Goal: Entertainment & Leisure: Consume media (video, audio)

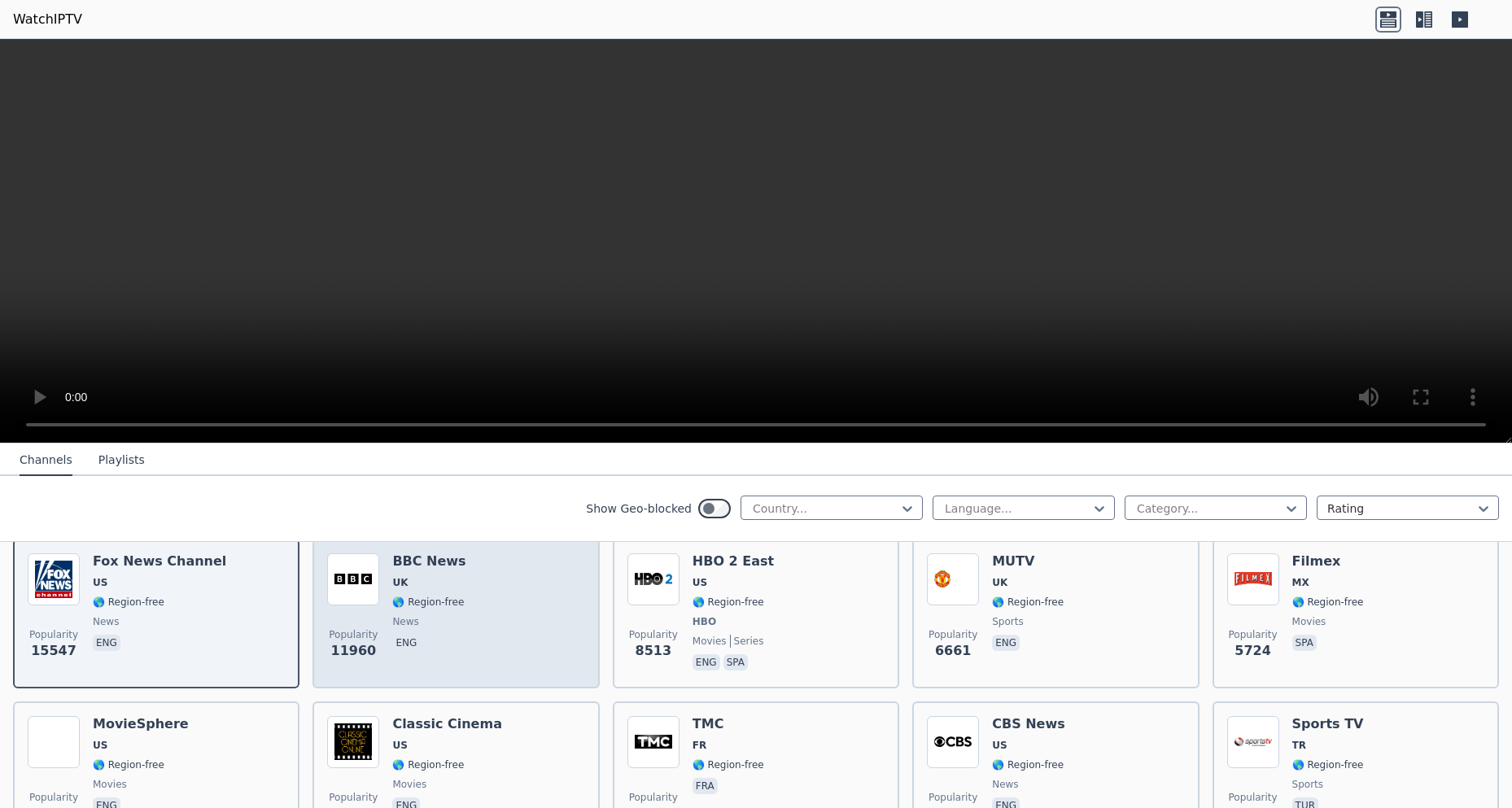
scroll to position [244, 0]
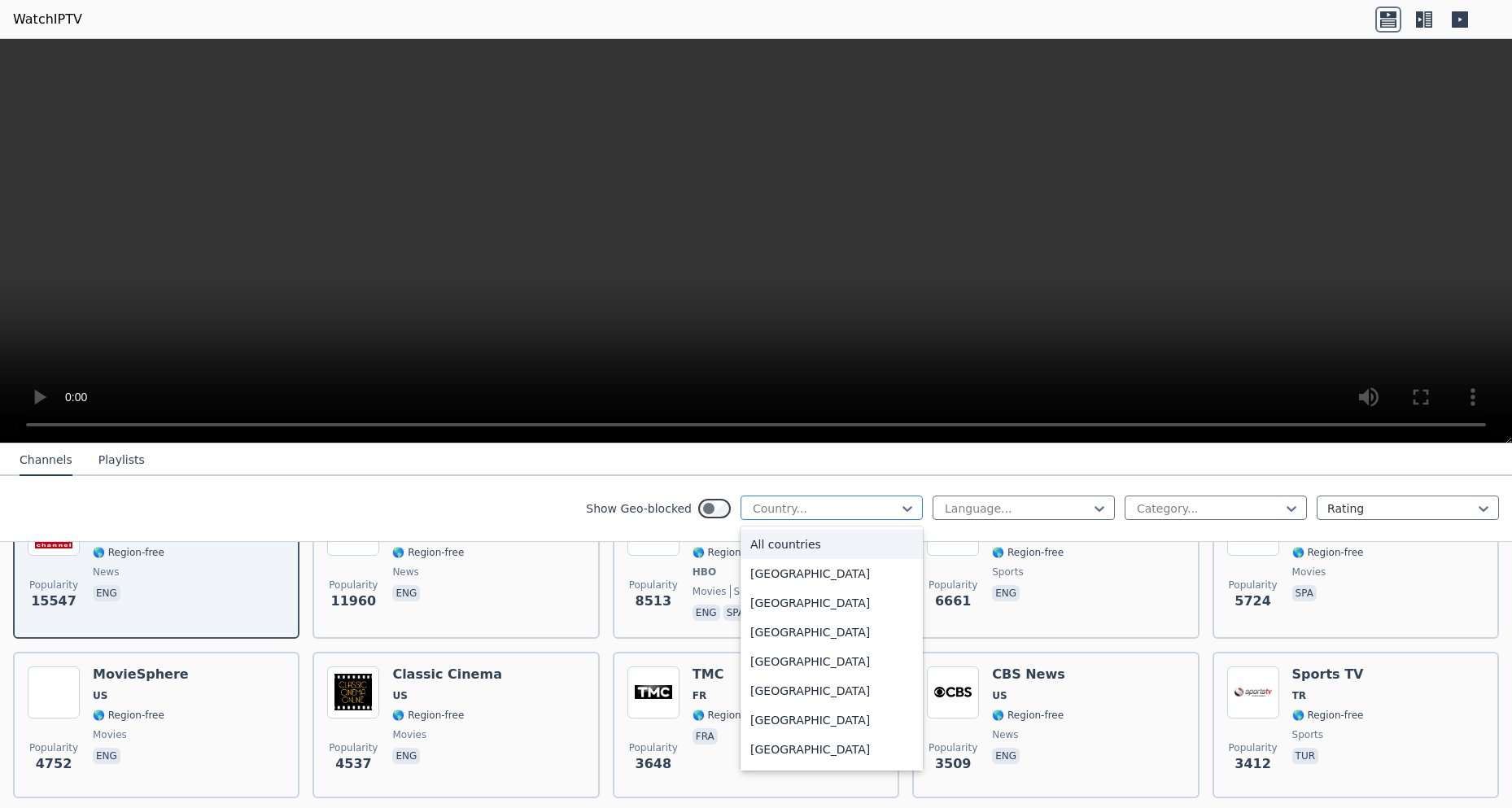
click at [862, 503] on div at bounding box center [825, 508] width 148 height 16
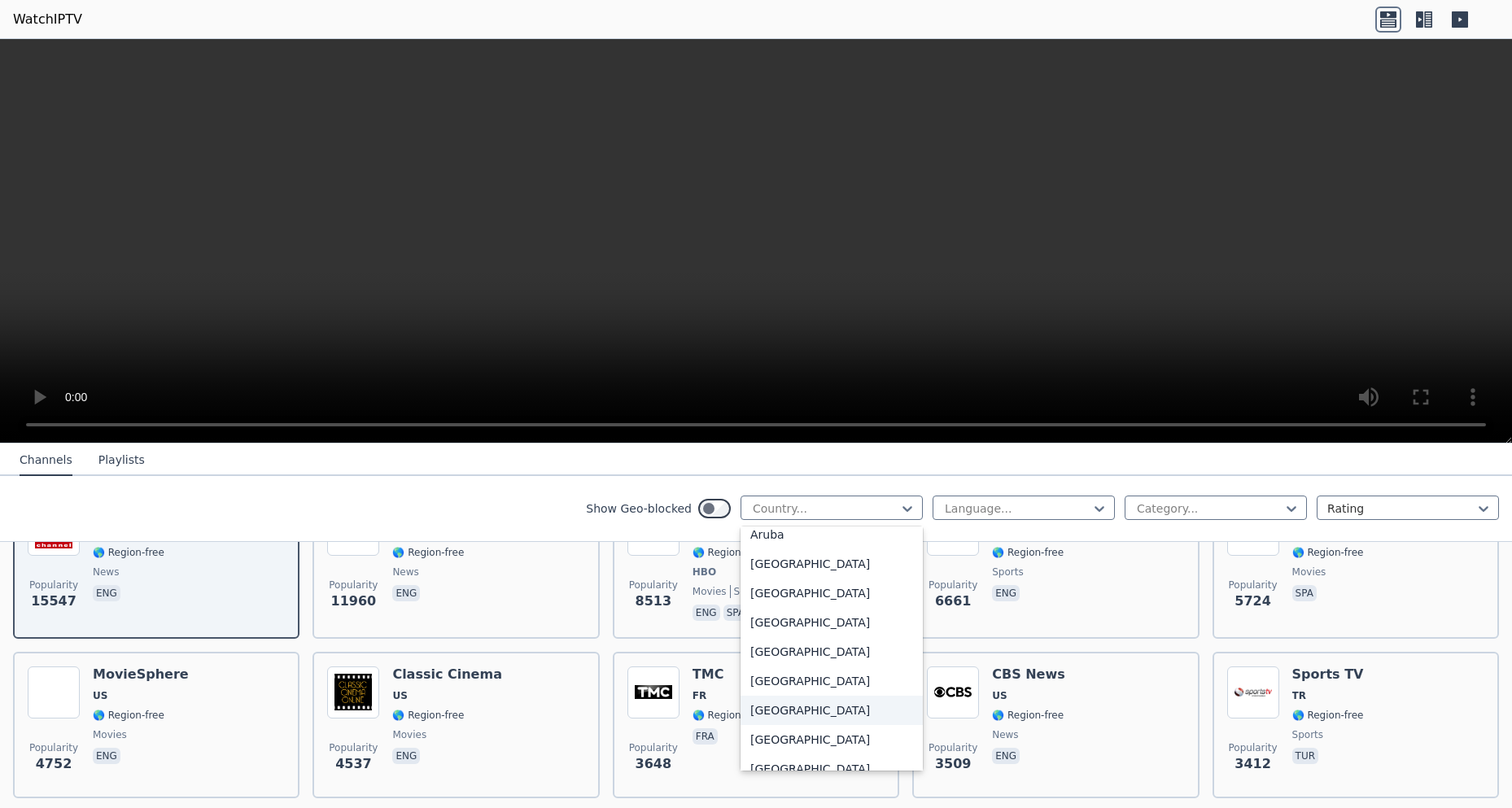
click at [782, 709] on div "[GEOGRAPHIC_DATA]" at bounding box center [831, 711] width 183 height 30
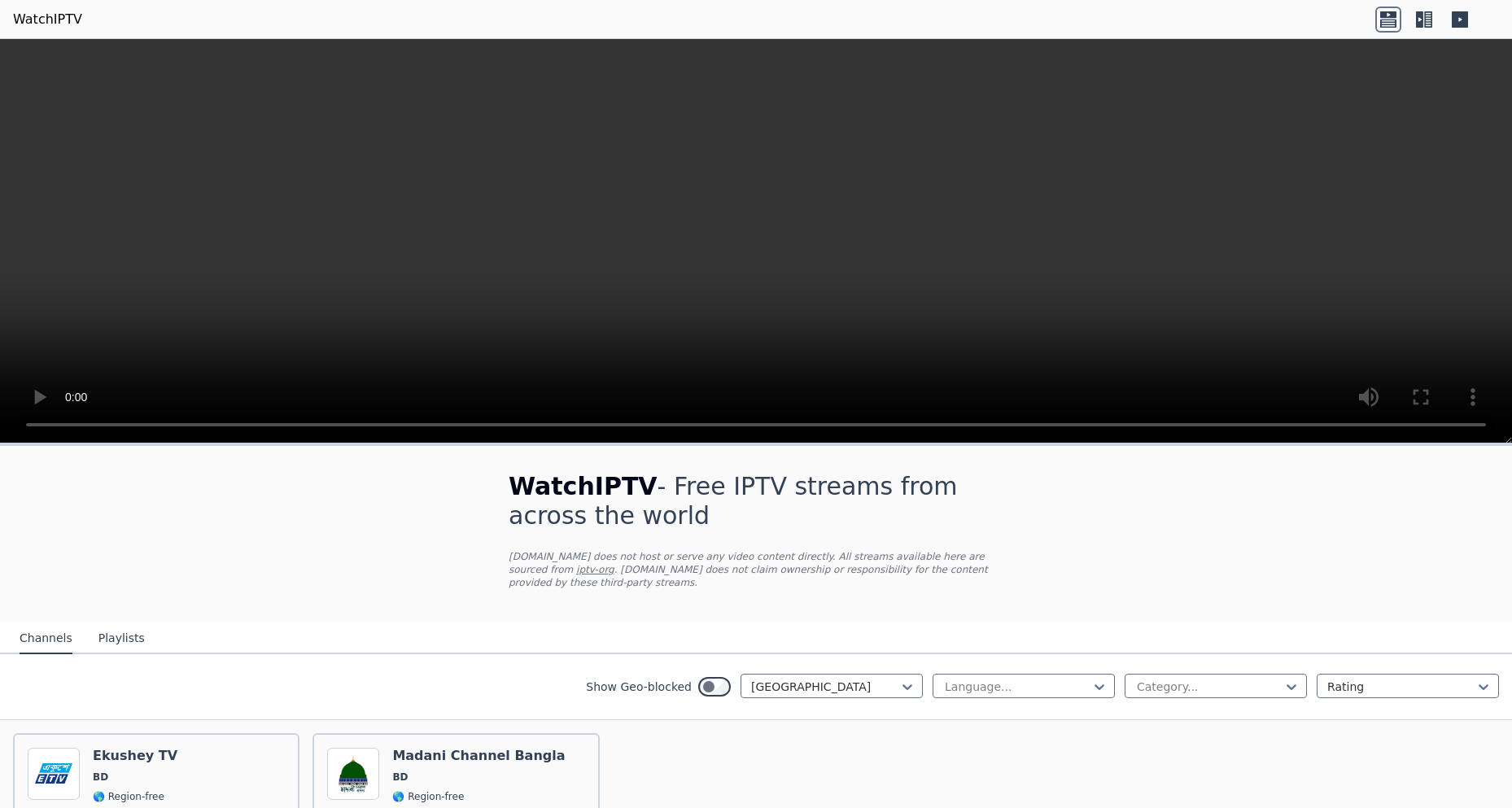
scroll to position [81, 0]
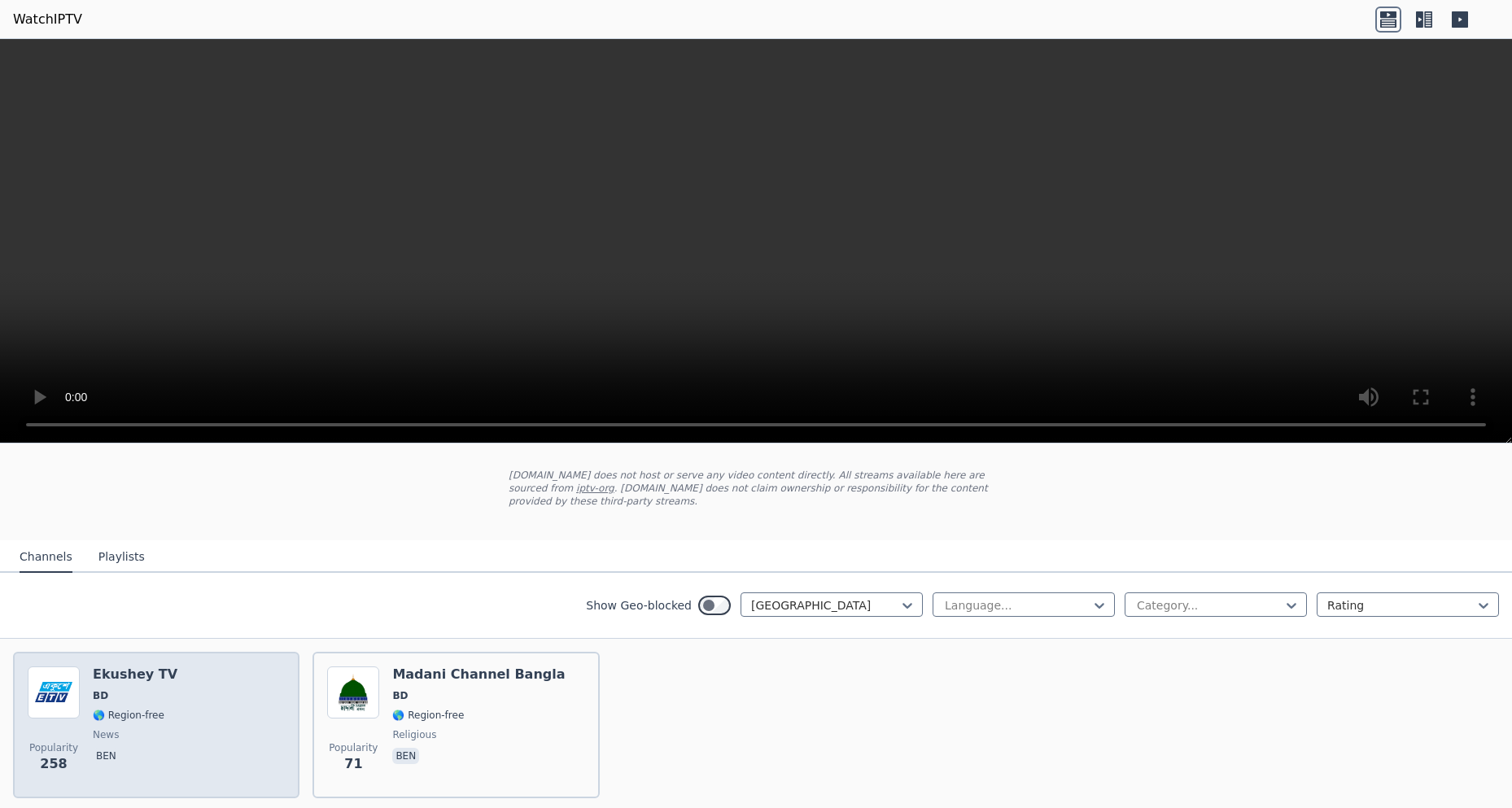
click at [93, 709] on span "🌎 Region-free" at bounding box center [129, 715] width 72 height 13
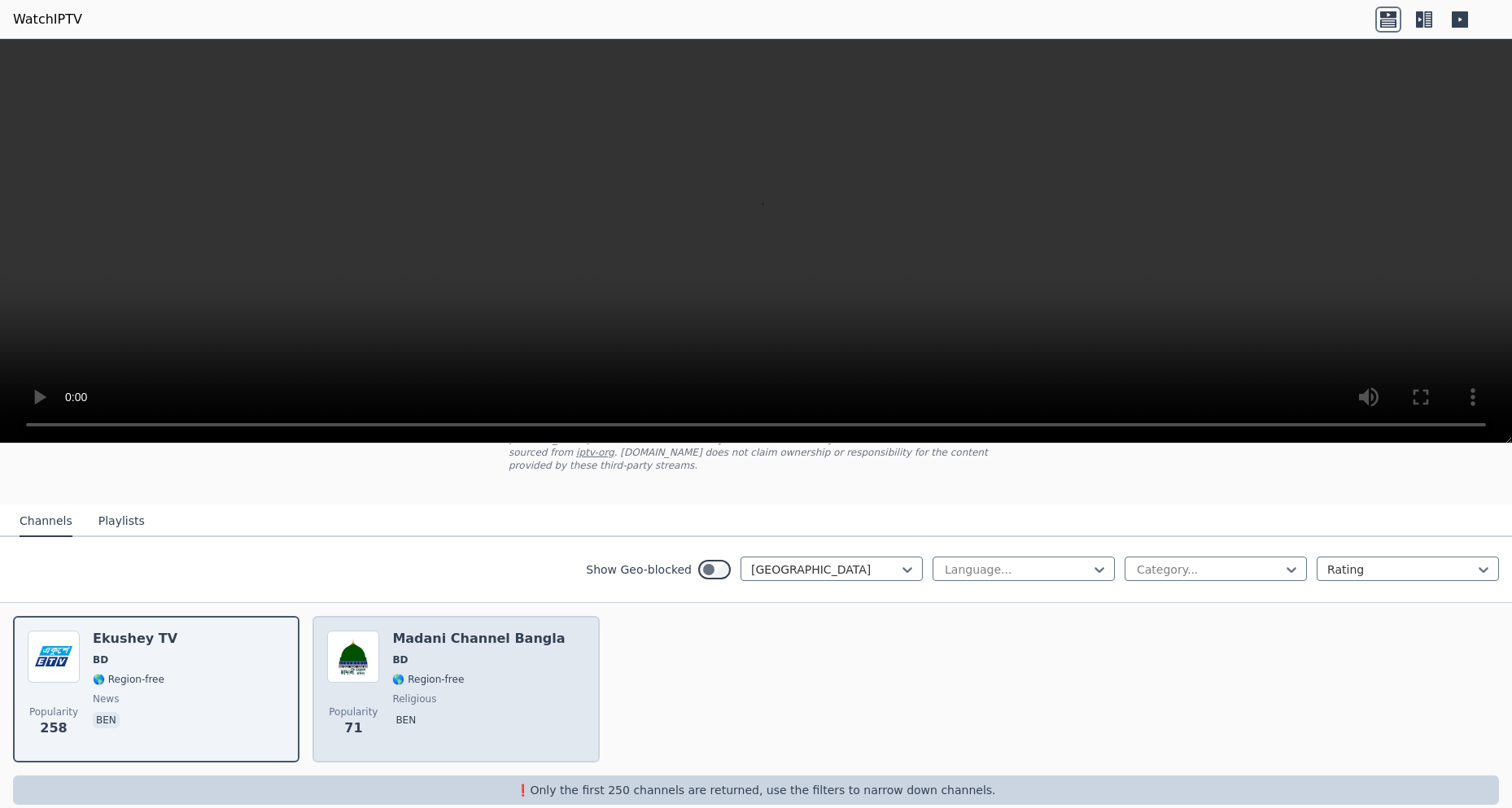
scroll to position [126, 0]
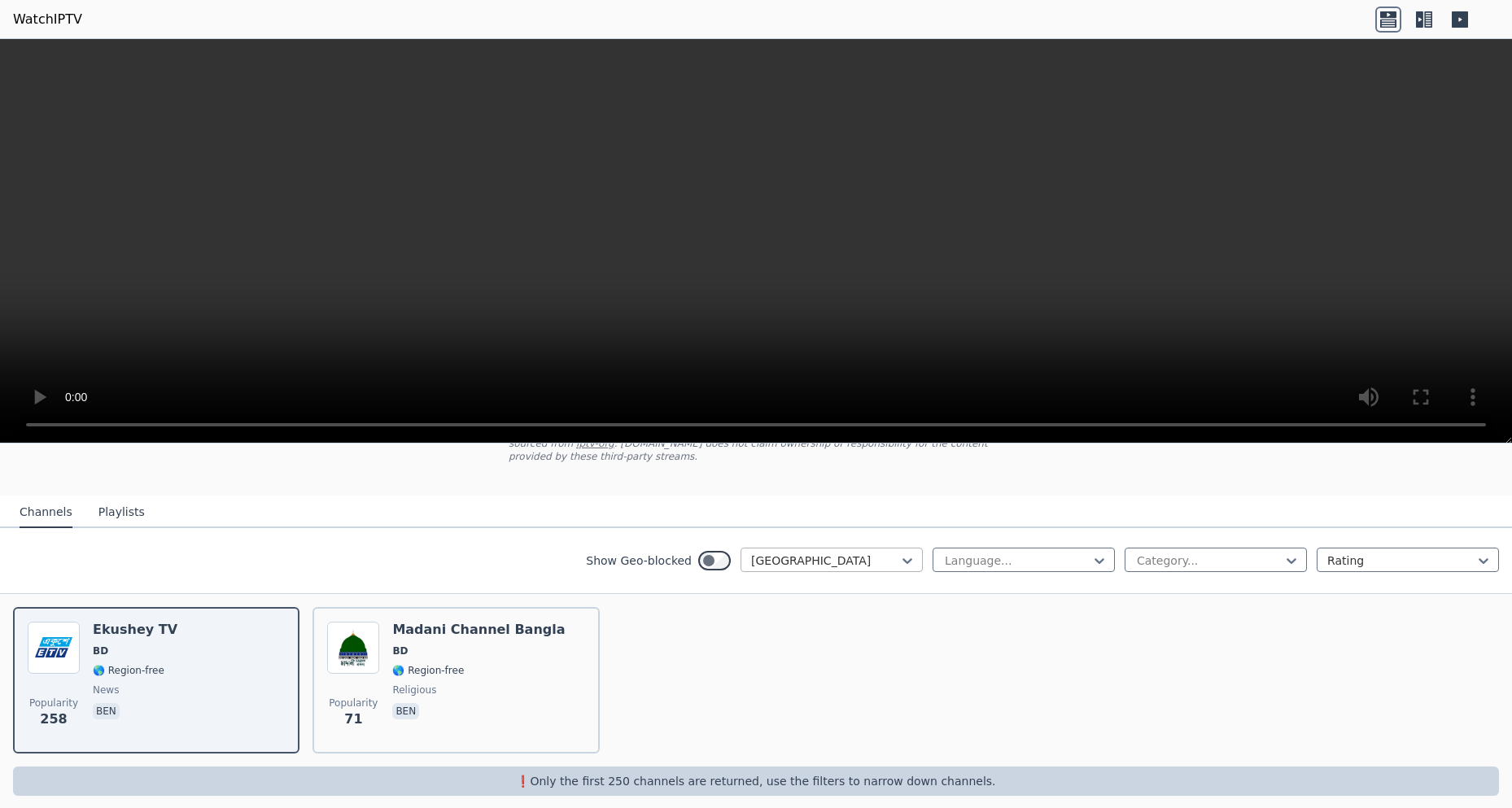
click at [823, 552] on div at bounding box center [825, 561] width 148 height 16
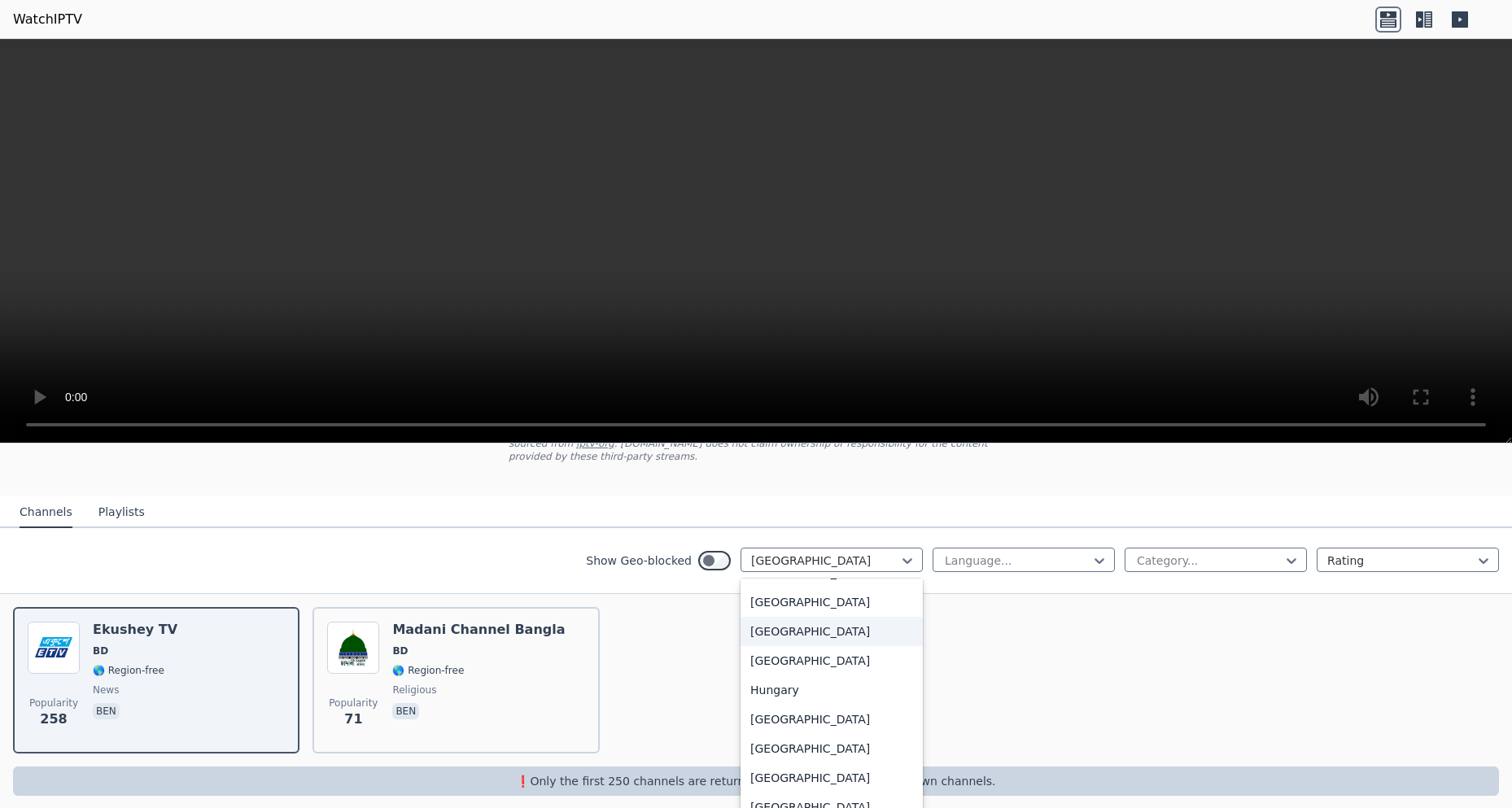
scroll to position [2406, 0]
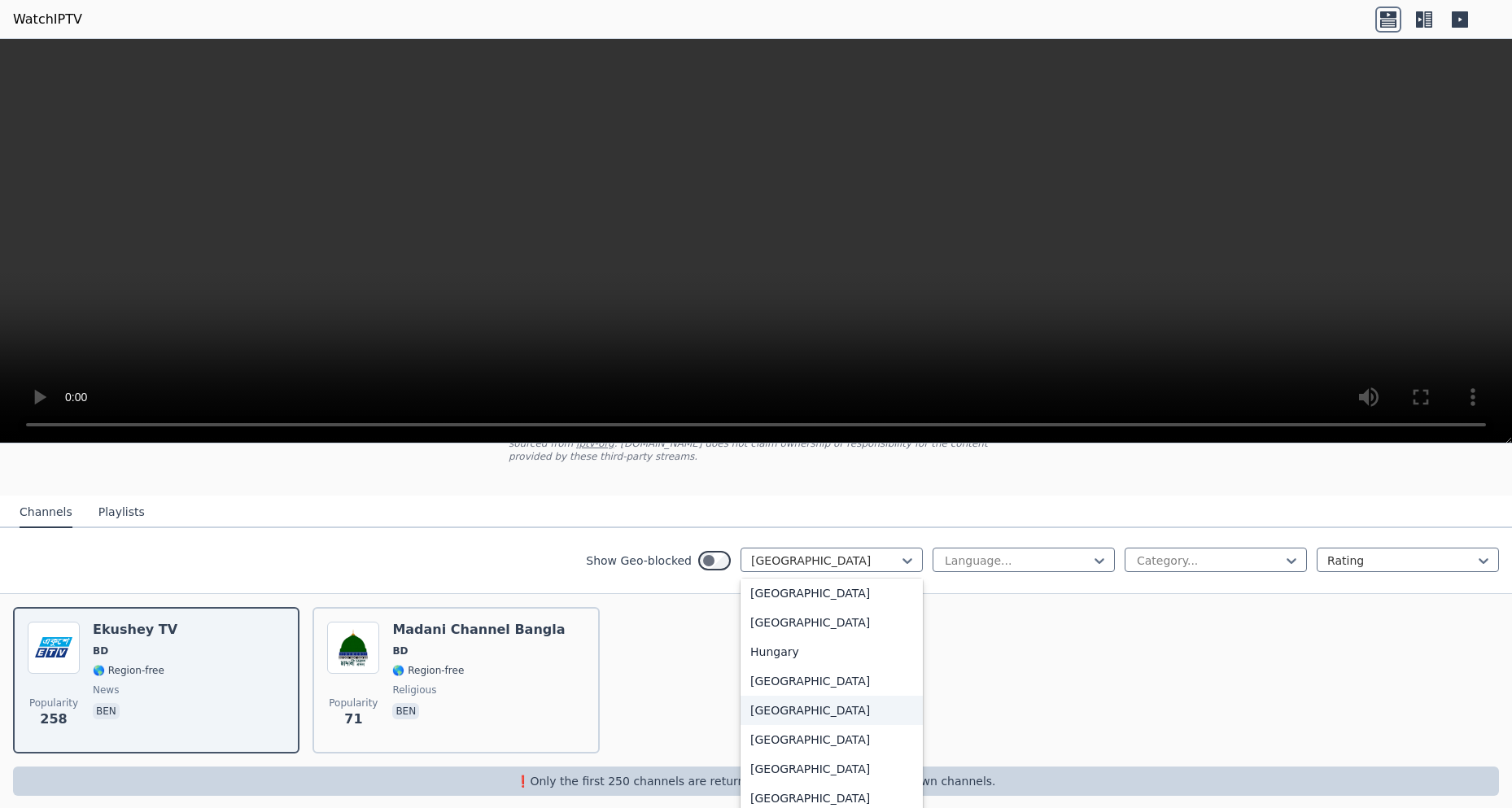
click at [751, 711] on div "[GEOGRAPHIC_DATA]" at bounding box center [831, 711] width 183 height 30
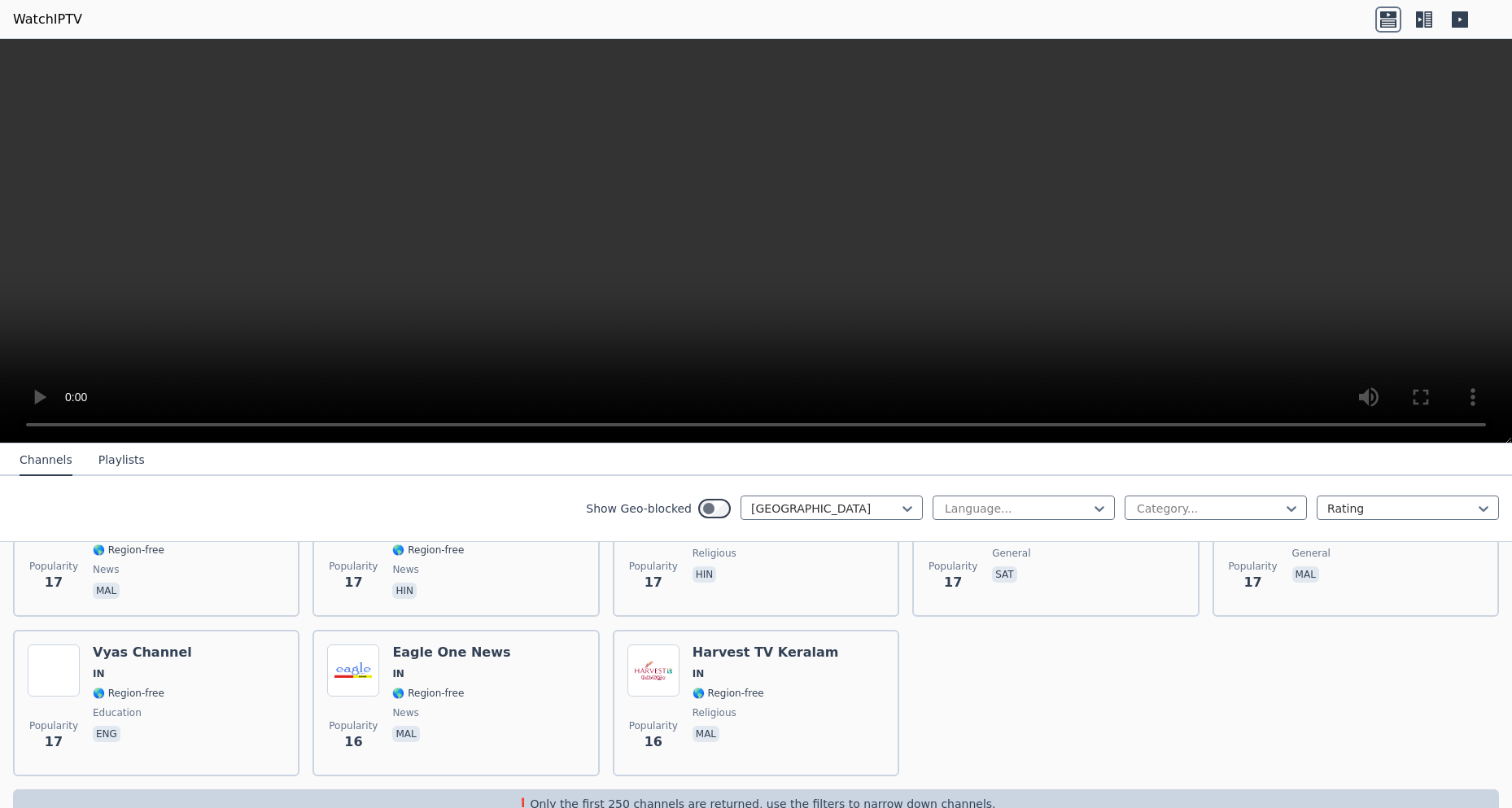
scroll to position [4464, 0]
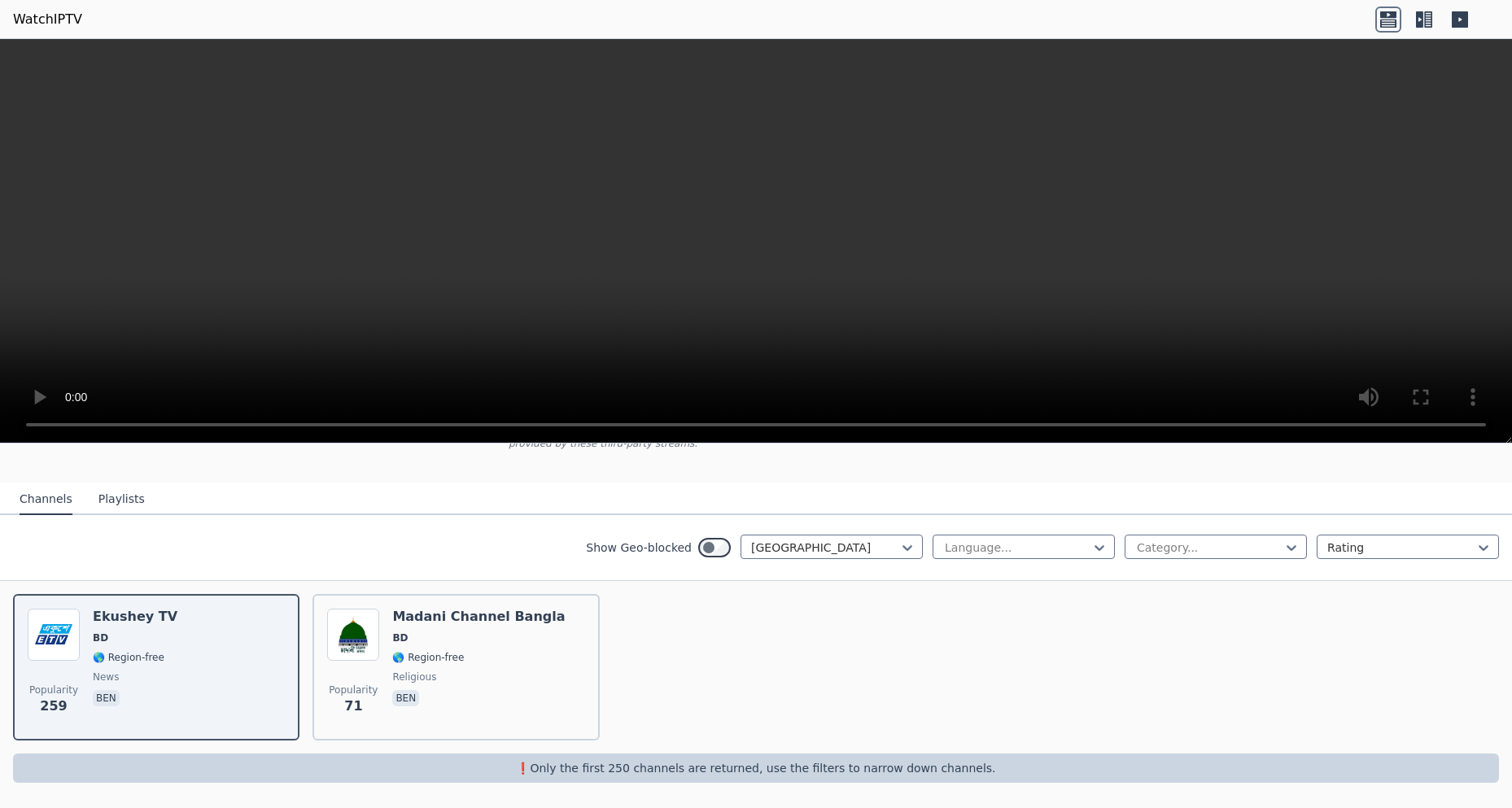
scroll to position [126, 0]
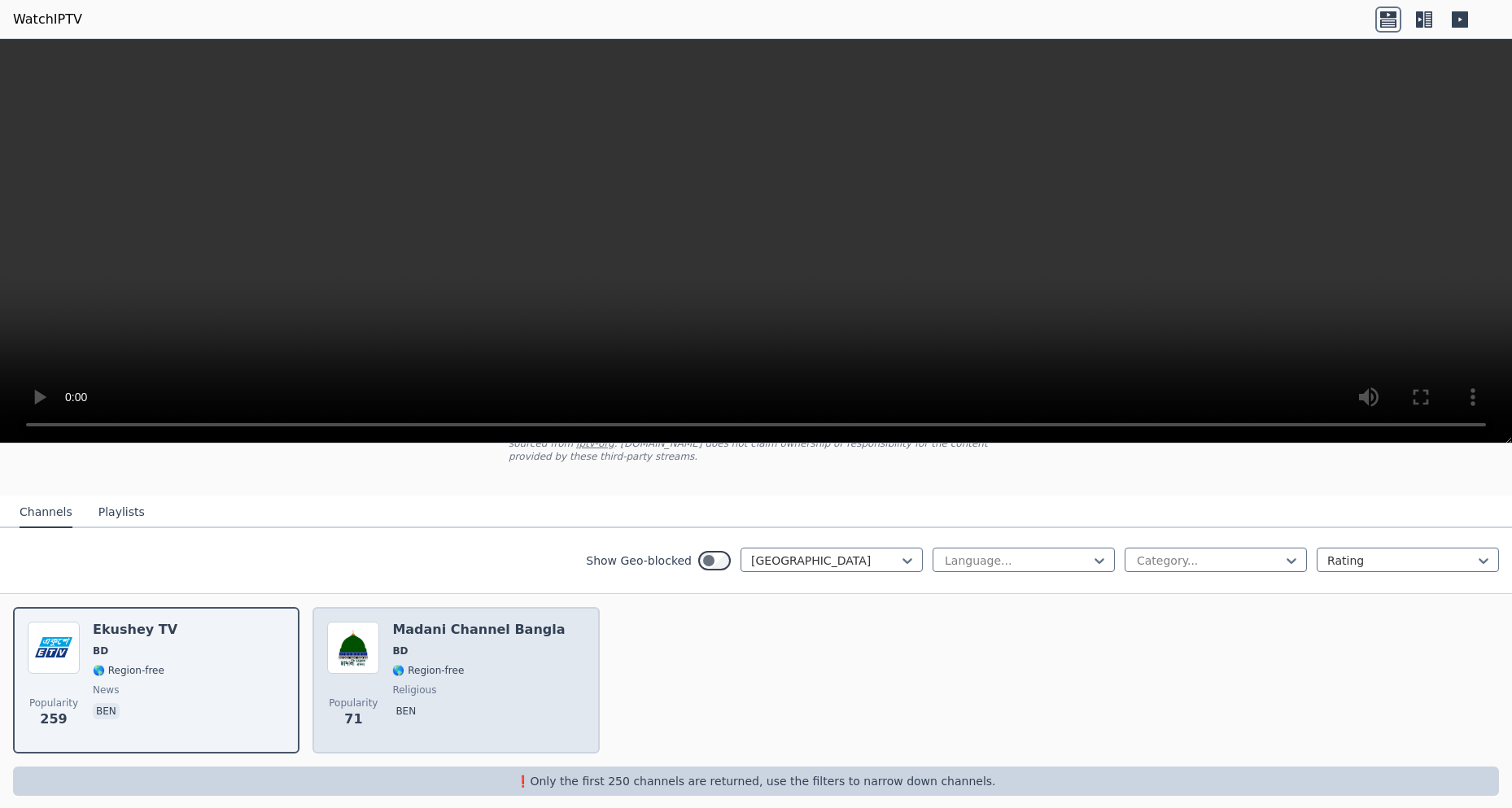
click at [414, 645] on span "BD" at bounding box center [479, 651] width 173 height 13
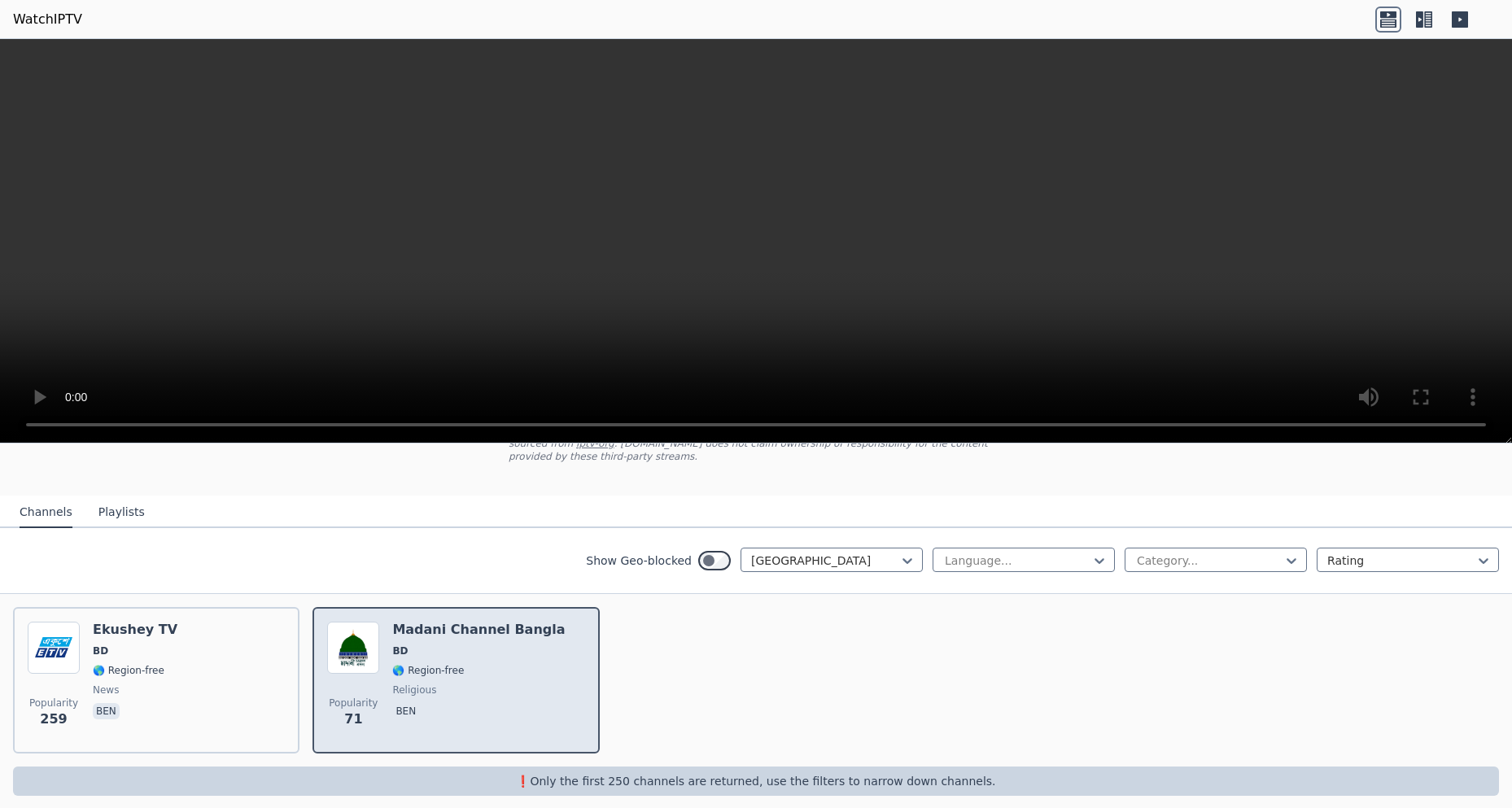
click at [414, 645] on span "BD" at bounding box center [479, 651] width 173 height 13
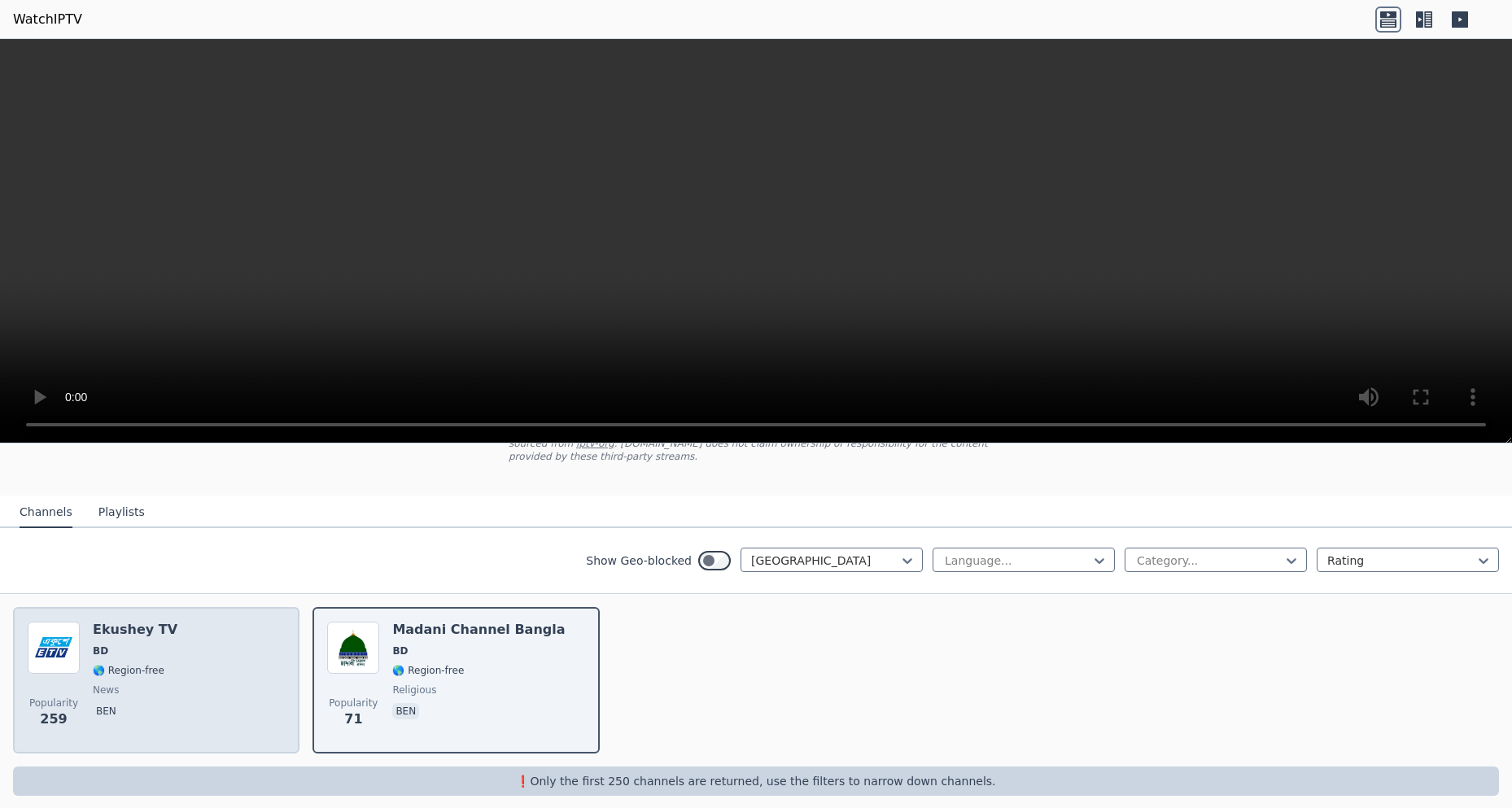
click at [148, 622] on h6 "Ekushey TV" at bounding box center [135, 630] width 85 height 16
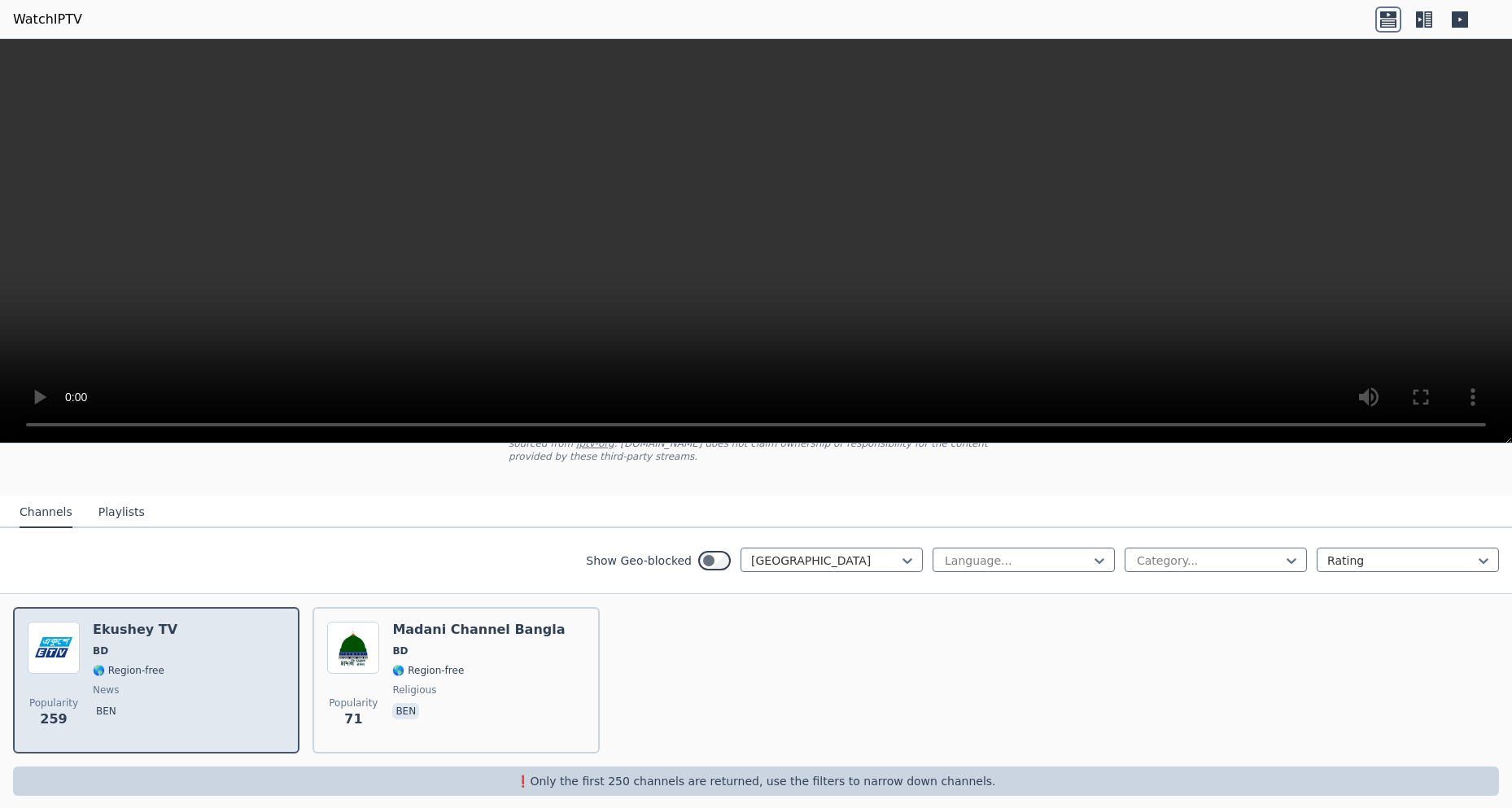
click at [129, 630] on div "Ekushey TV BD 🌎 Region-free news ben" at bounding box center [135, 680] width 85 height 117
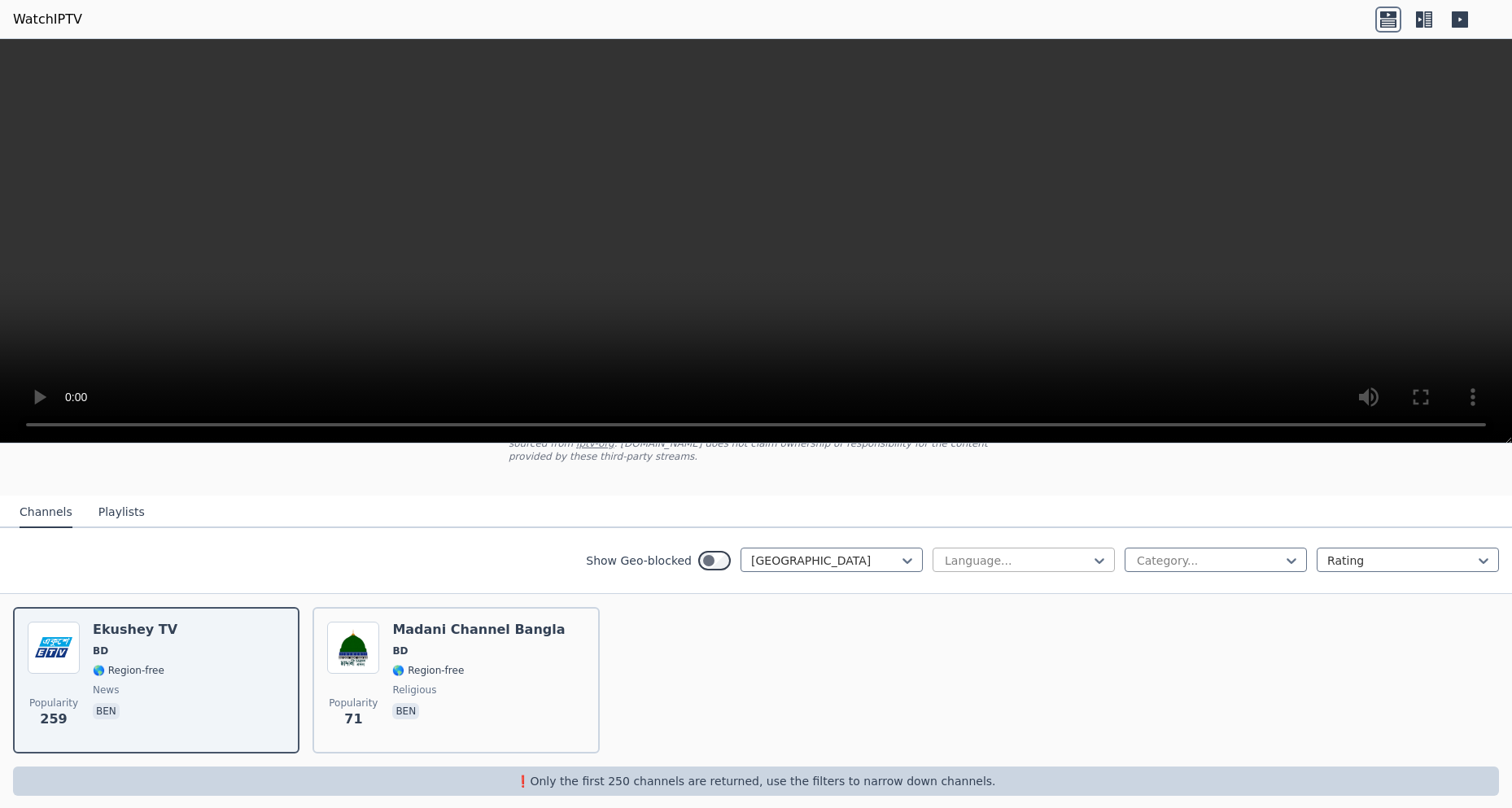
click at [1006, 553] on div at bounding box center [1017, 561] width 148 height 16
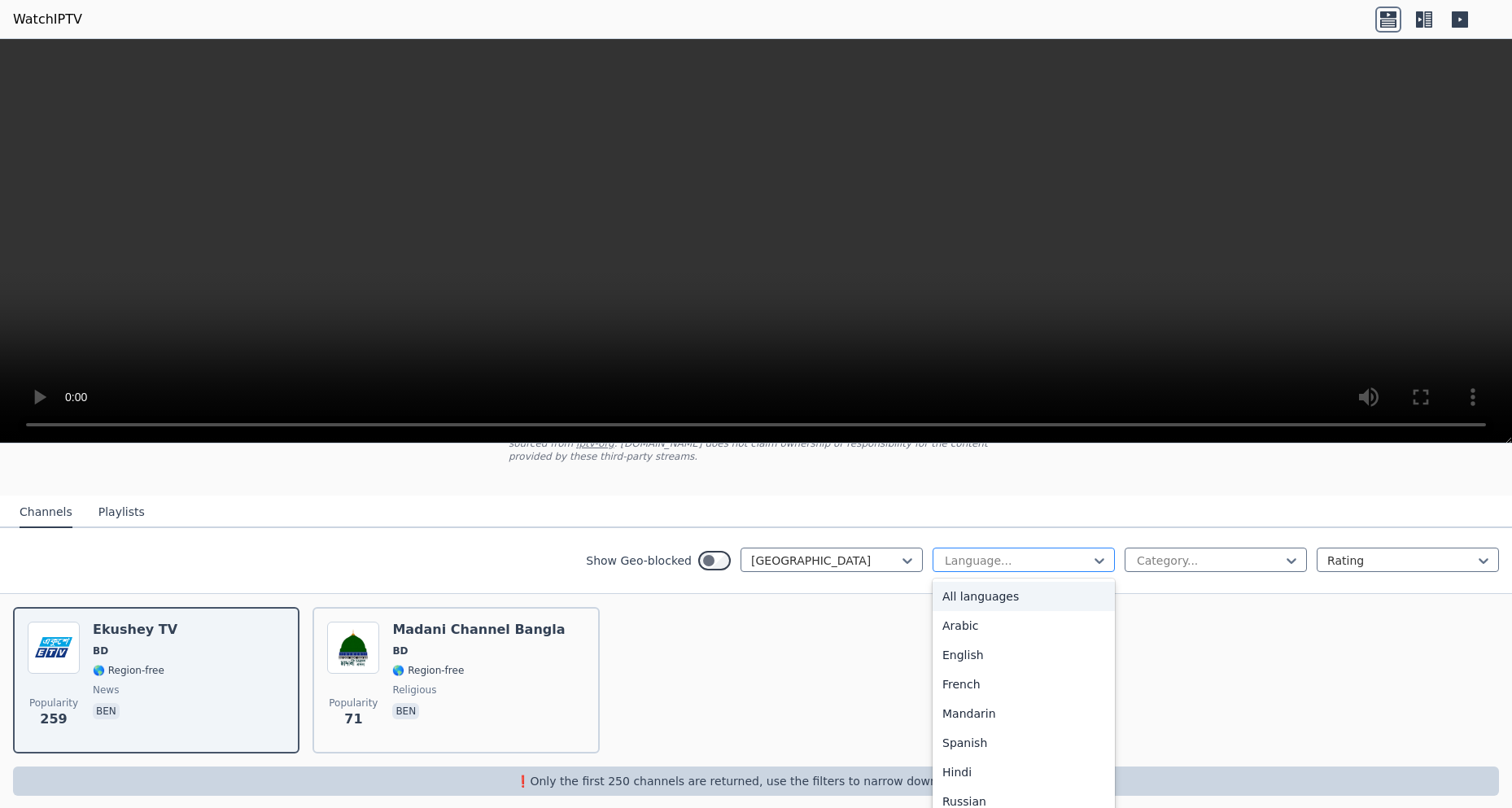
click at [1006, 552] on div at bounding box center [1017, 561] width 148 height 16
click at [1171, 552] on div at bounding box center [1209, 561] width 148 height 16
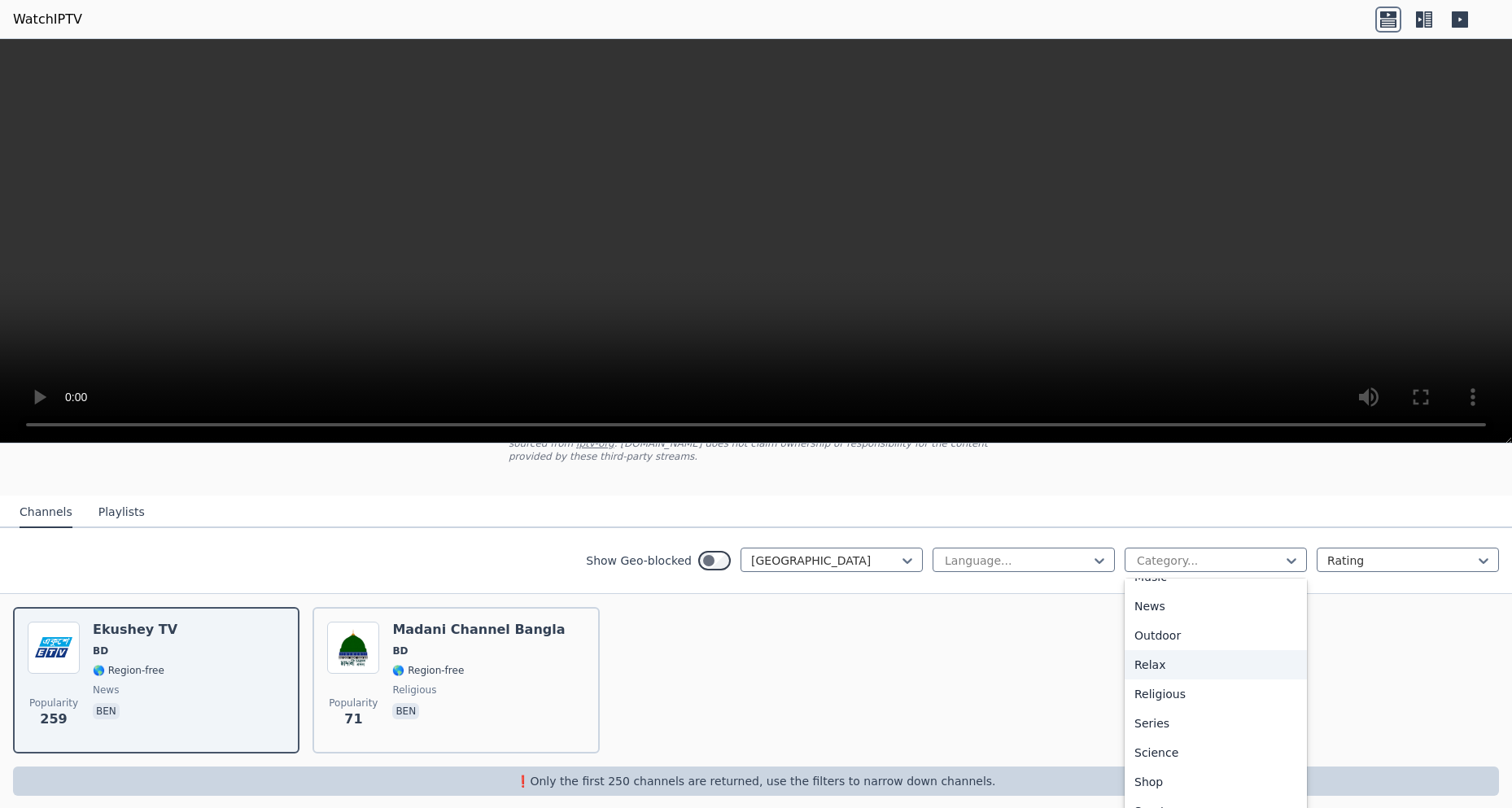
scroll to position [561, 0]
click at [1161, 731] on div "Sports" at bounding box center [1215, 739] width 183 height 30
